Goal: Find specific page/section: Find specific page/section

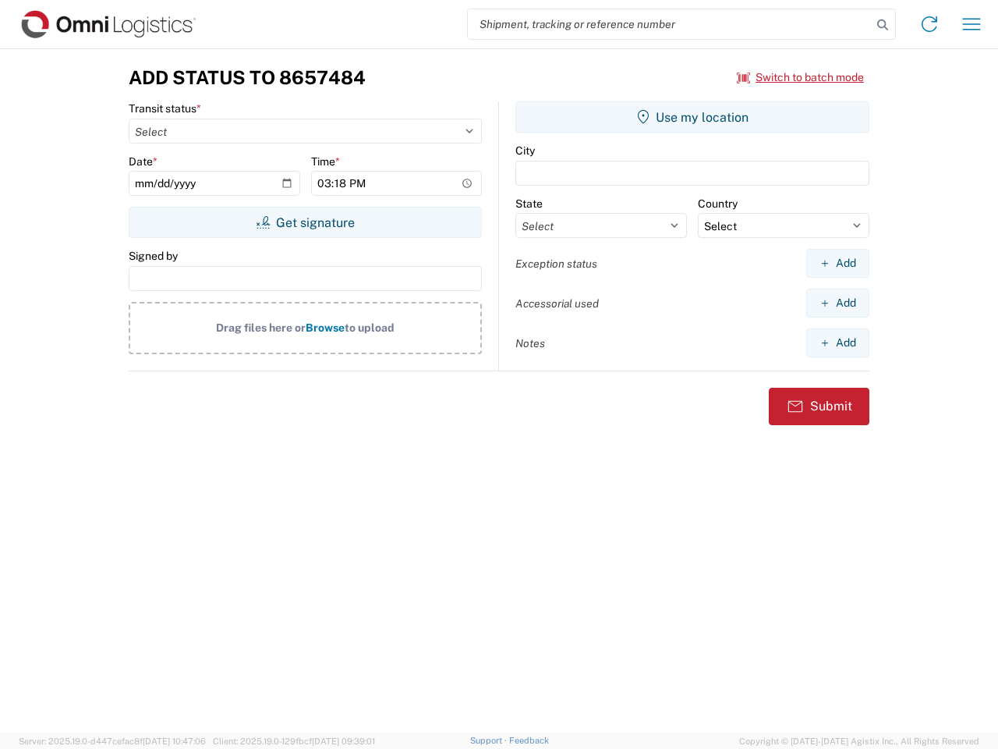
click at [670, 24] on input "search" at bounding box center [670, 24] width 404 height 30
click at [883, 25] on icon at bounding box center [883, 25] width 22 height 22
click at [929, 24] on icon at bounding box center [929, 24] width 25 height 25
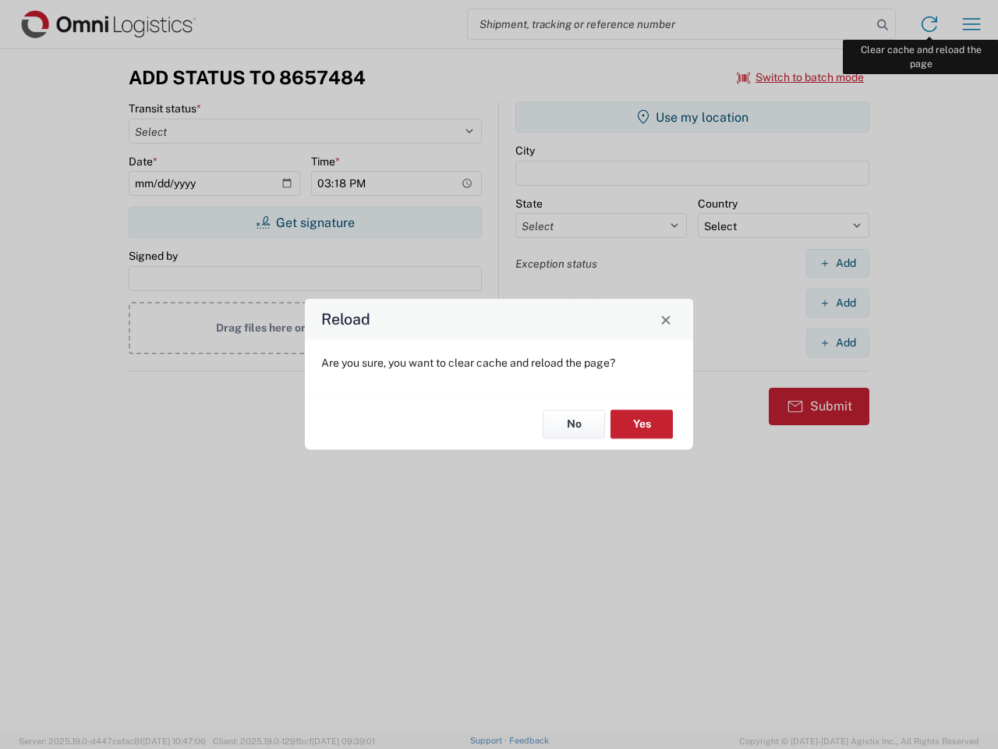
click at [972, 24] on div "Reload Are you sure, you want to clear cache and reload the page? No Yes" at bounding box center [499, 374] width 998 height 749
click at [801, 77] on div "Reload Are you sure, you want to clear cache and reload the page? No Yes" at bounding box center [499, 374] width 998 height 749
click at [305, 222] on div "Reload Are you sure, you want to clear cache and reload the page? No Yes" at bounding box center [499, 374] width 998 height 749
click at [692, 117] on div "Reload Are you sure, you want to clear cache and reload the page? No Yes" at bounding box center [499, 374] width 998 height 749
click at [837, 263] on div "Reload Are you sure, you want to clear cache and reload the page? No Yes" at bounding box center [499, 374] width 998 height 749
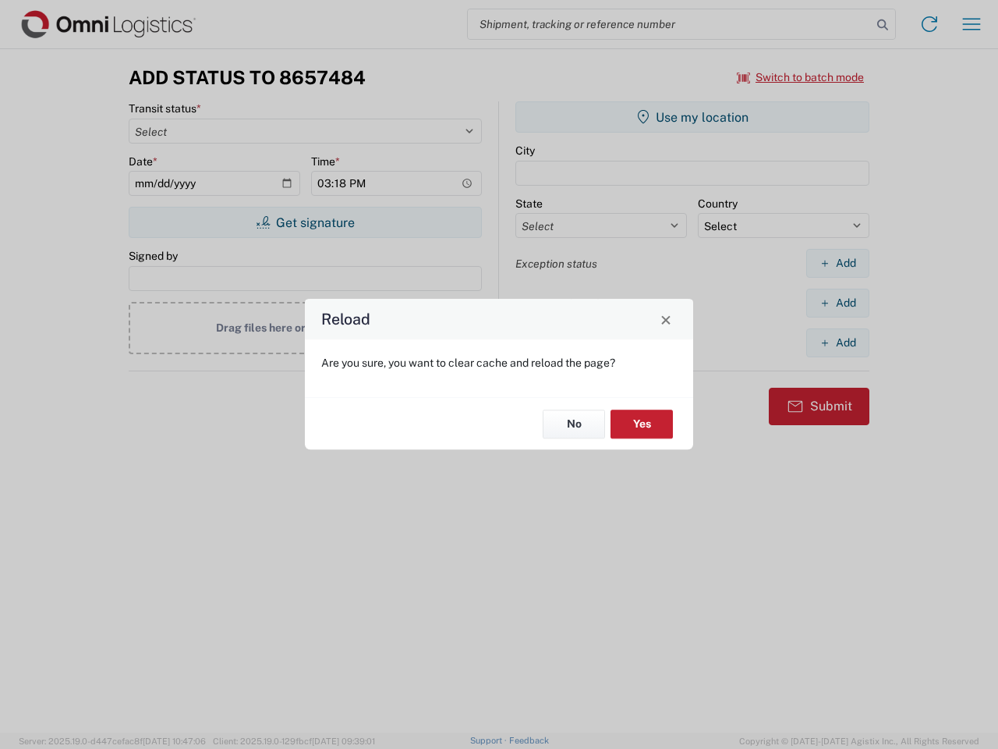
click at [837, 303] on div "Reload Are you sure, you want to clear cache and reload the page? No Yes" at bounding box center [499, 374] width 998 height 749
click at [837, 342] on div "Reload Are you sure, you want to clear cache and reload the page? No Yes" at bounding box center [499, 374] width 998 height 749
